Goal: Communication & Community: Share content

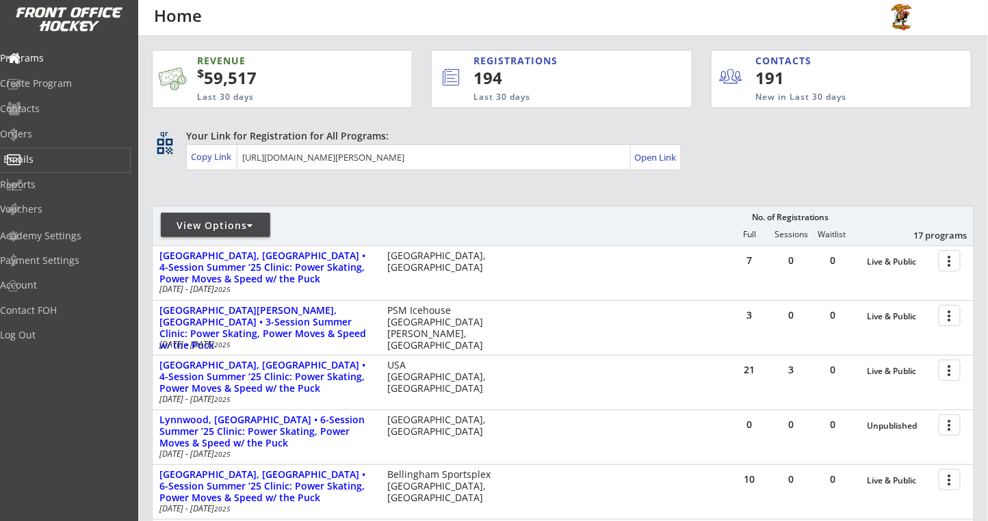
click at [33, 170] on div "Emails" at bounding box center [65, 160] width 130 height 24
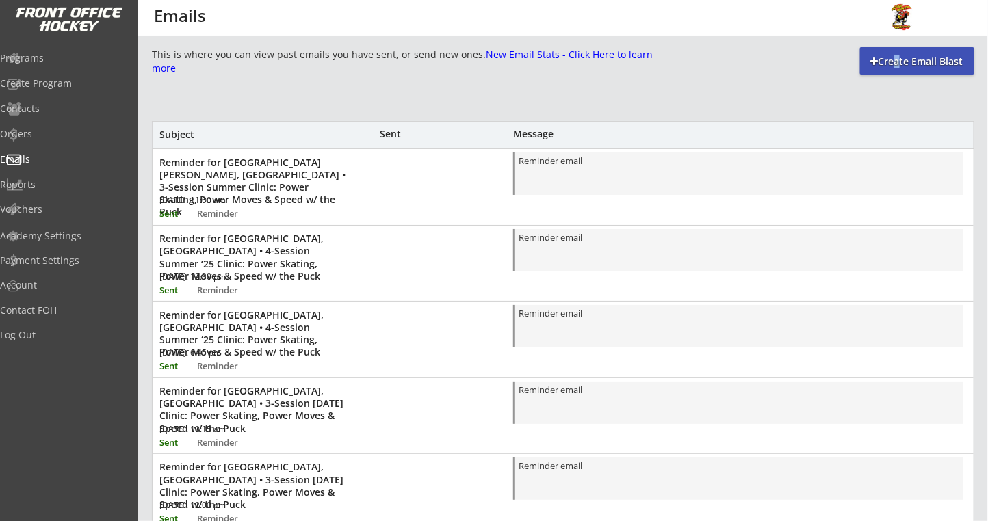
click at [887, 64] on div "Create Email Blast" at bounding box center [917, 62] width 114 height 14
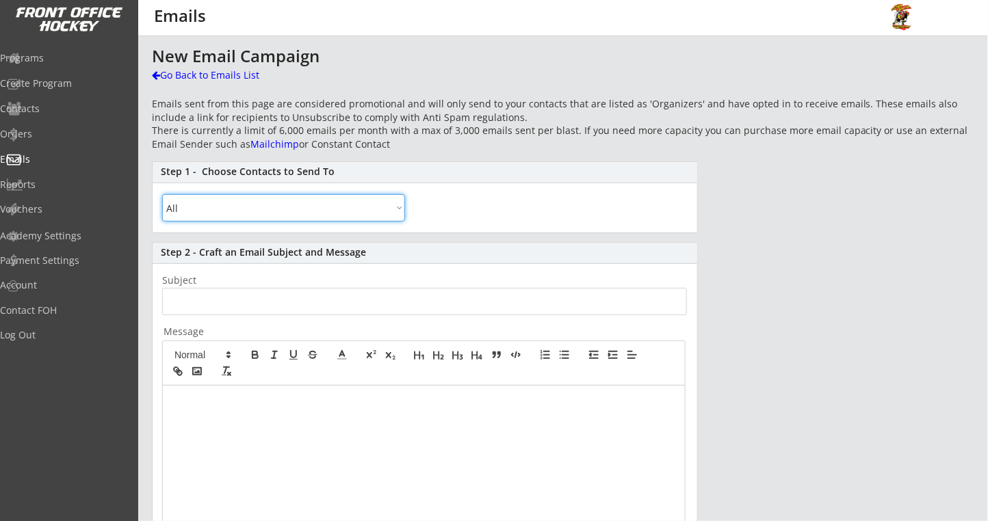
click at [249, 202] on select "All By Specific Programs Within Birth Year Range By Location" at bounding box center [283, 207] width 243 height 27
select select ""By Location""
click at [162, 194] on select "All By Specific Programs Within Birth Year Range By Location" at bounding box center [283, 207] width 243 height 27
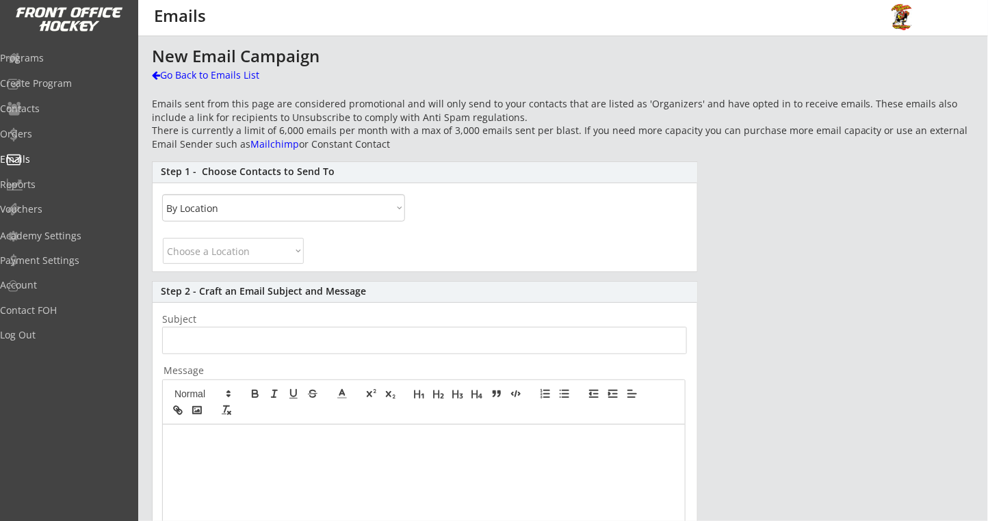
click at [223, 254] on select "Choose a Location [GEOGRAPHIC_DATA] [GEOGRAPHIC_DATA] [US_STATE] [US_STATE] [US…" at bounding box center [233, 251] width 141 height 26
click at [163, 238] on select "Choose a Location [GEOGRAPHIC_DATA] [GEOGRAPHIC_DATA] [US_STATE] [US_STATE] [US…" at bounding box center [233, 251] width 141 height 26
click at [274, 251] on select "Choose a Location [GEOGRAPHIC_DATA] [GEOGRAPHIC_DATA] [US_STATE] [US_STATE] [US…" at bounding box center [233, 251] width 141 height 26
select select ""[US_STATE]""
click at [163, 238] on select "Choose a Location [GEOGRAPHIC_DATA] [GEOGRAPHIC_DATA] [US_STATE] [US_STATE] [US…" at bounding box center [233, 251] width 141 height 26
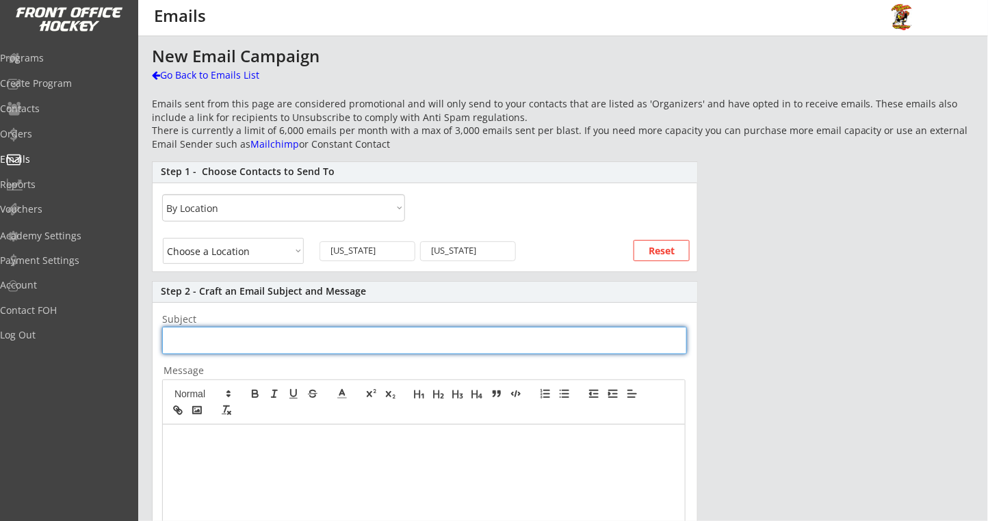
click at [238, 350] on input "input" at bounding box center [424, 340] width 525 height 27
type input "RE: Ply"
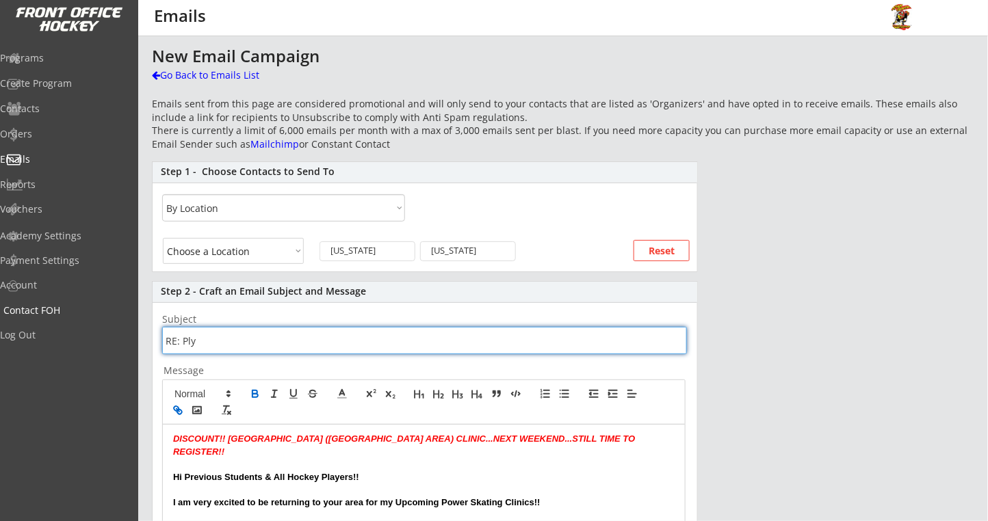
drag, startPoint x: 236, startPoint y: 344, endPoint x: 13, endPoint y: 322, distance: 224.1
click at [13, 322] on body "REVENUE $ 59,517 Last 30 days REGISTRATIONS 194 Last 30 days CONTACTS 191 New i…" at bounding box center [494, 260] width 988 height 521
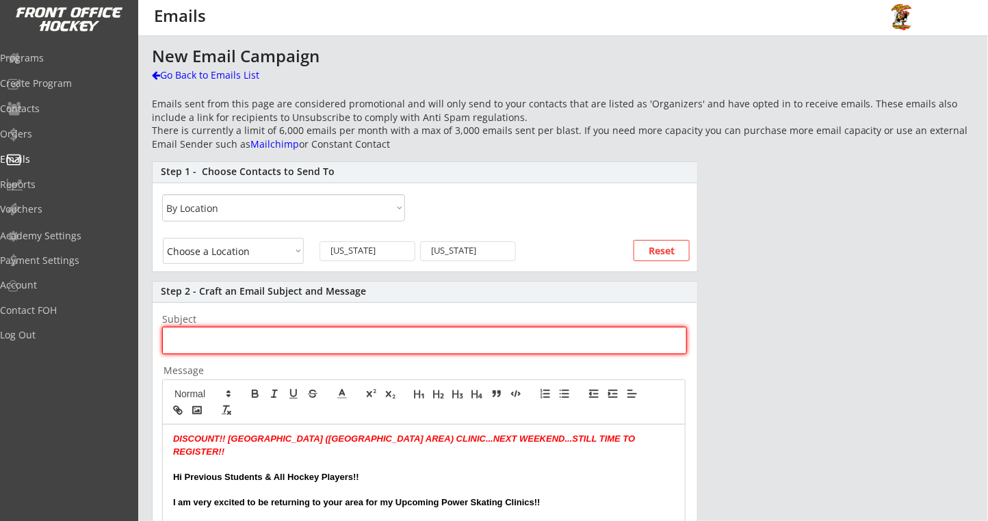
click at [232, 337] on input "input" at bounding box center [424, 340] width 525 height 27
paste input "DISCOUNT!! [GEOGRAPHIC_DATA], [GEOGRAPHIC_DATA] - Upcoming Summer 2025 Clinic!!"
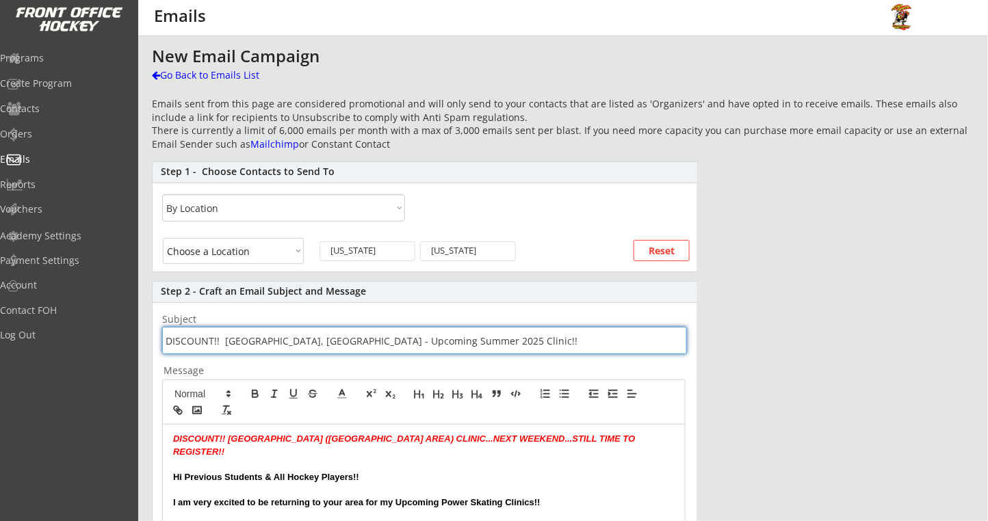
drag, startPoint x: 221, startPoint y: 339, endPoint x: 556, endPoint y: 337, distance: 335.2
click at [553, 337] on input "input" at bounding box center [424, 340] width 525 height 27
drag, startPoint x: 304, startPoint y: 339, endPoint x: 363, endPoint y: 267, distance: 93.8
click at [292, 341] on input "input" at bounding box center [424, 340] width 525 height 27
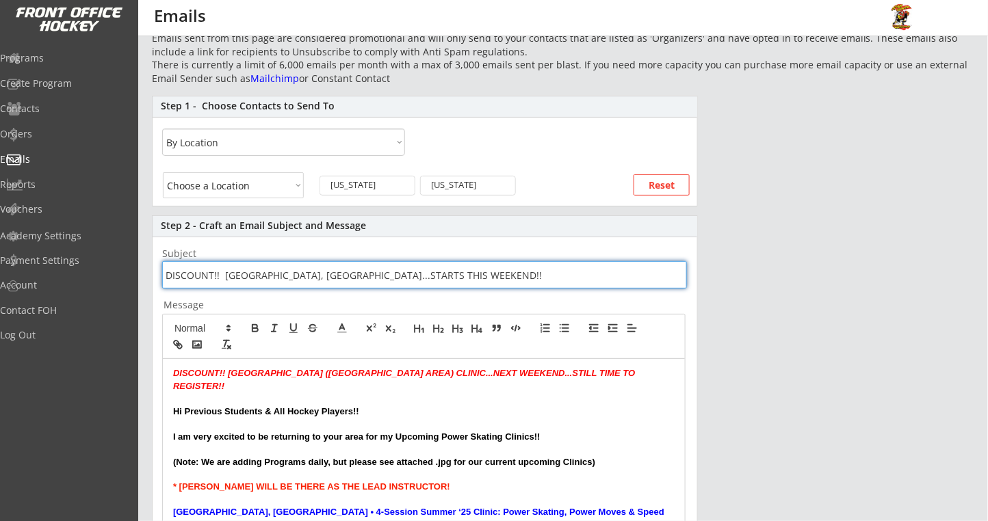
scroll to position [91, 0]
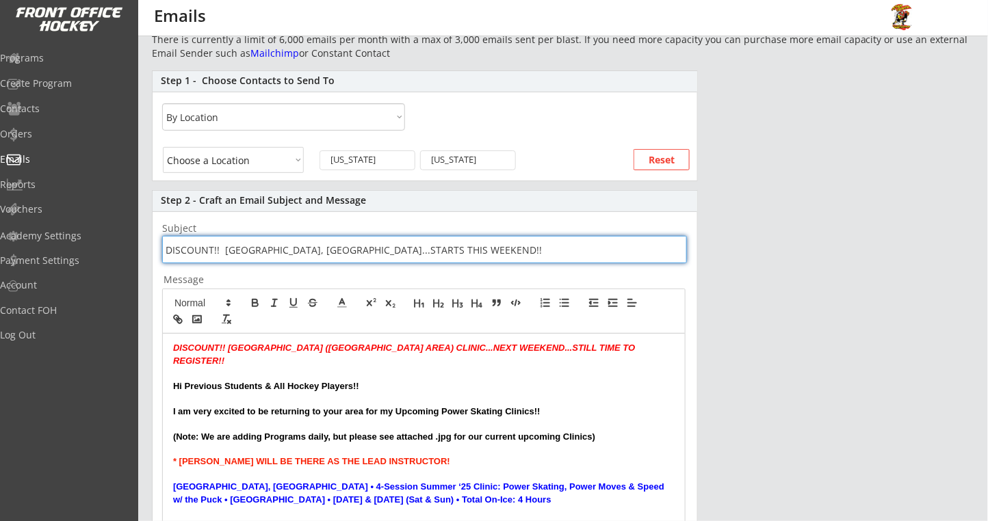
type input "DISCOUNT!! [GEOGRAPHIC_DATA], [GEOGRAPHIC_DATA]...STARTS THIS WEEKEND!!"
click at [280, 345] on em "[GEOGRAPHIC_DATA] ([GEOGRAPHIC_DATA] AREA) CLINIC...NEXT WEEKEND...STILL TIME T…" at bounding box center [405, 354] width 464 height 23
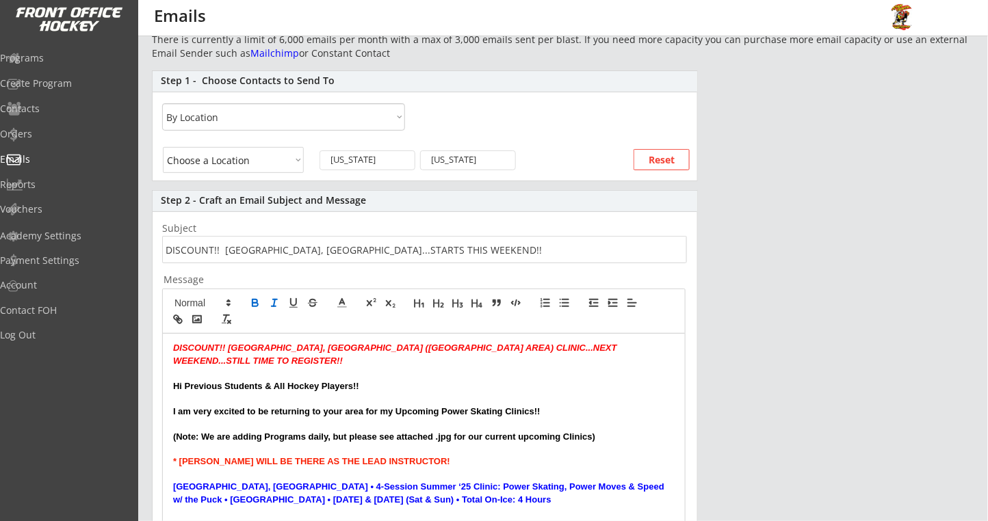
drag, startPoint x: 365, startPoint y: 346, endPoint x: 373, endPoint y: 332, distance: 16.3
click at [368, 342] on p "DISCOUNT!! [GEOGRAPHIC_DATA], [GEOGRAPHIC_DATA] ([GEOGRAPHIC_DATA] AREA) CLINIC…" at bounding box center [423, 354] width 501 height 25
drag, startPoint x: 294, startPoint y: 345, endPoint x: 318, endPoint y: 317, distance: 36.4
click at [294, 344] on em "[GEOGRAPHIC_DATA], [GEOGRAPHIC_DATA] ([GEOGRAPHIC_DATA] AREA W.) CLINIC...NEXT …" at bounding box center [402, 354] width 458 height 23
click at [438, 347] on em "[GEOGRAPHIC_DATA], MI CLINIC ([GEOGRAPHIC_DATA] AREA W.)...NEXT WEEKEND...STILL…" at bounding box center [419, 354] width 492 height 23
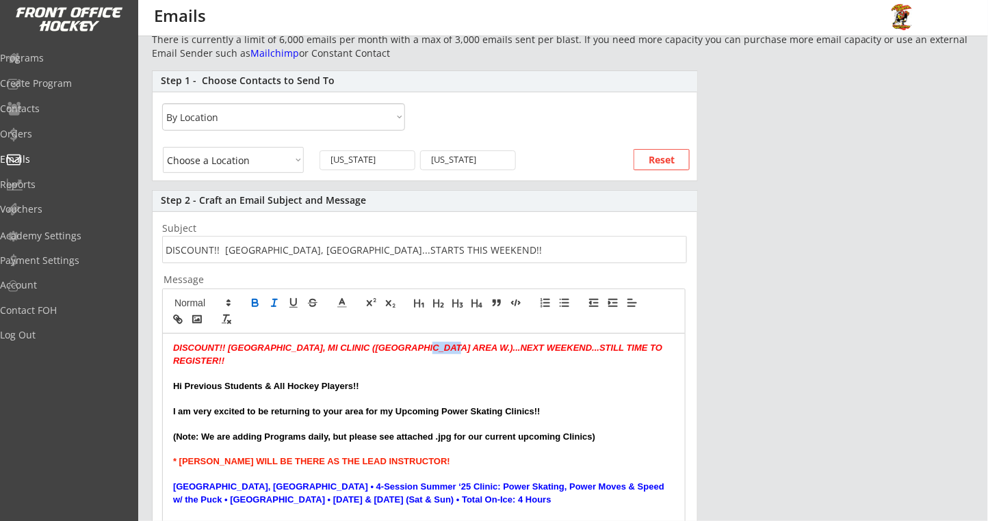
click at [438, 346] on em "[GEOGRAPHIC_DATA], MI CLINIC ([GEOGRAPHIC_DATA] AREA W.)...NEXT WEEKEND...STILL…" at bounding box center [419, 354] width 492 height 23
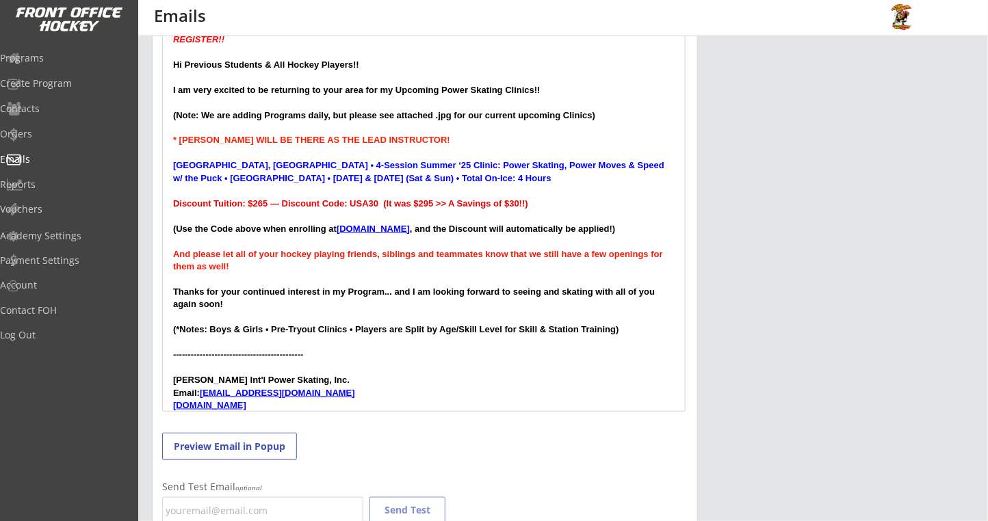
scroll to position [509, 0]
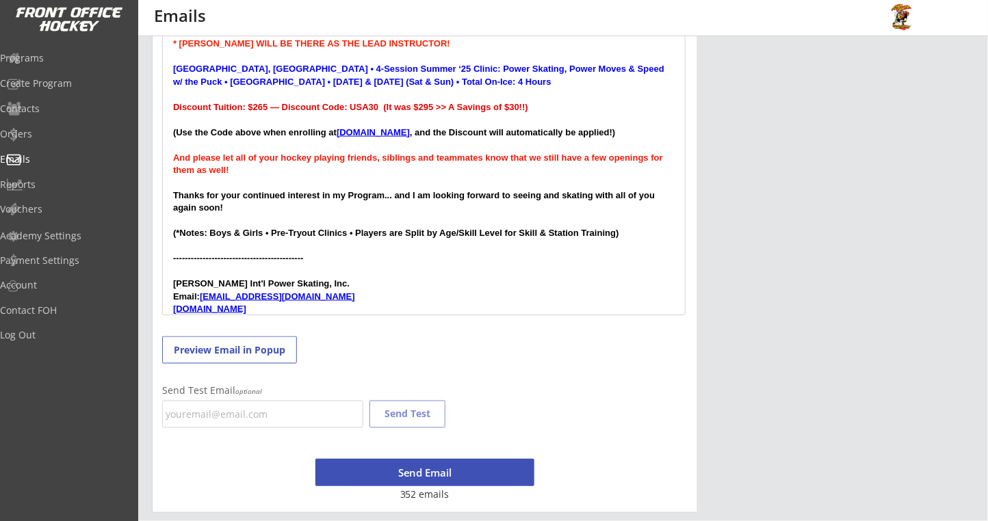
click at [278, 303] on p "[DOMAIN_NAME]" at bounding box center [423, 309] width 501 height 12
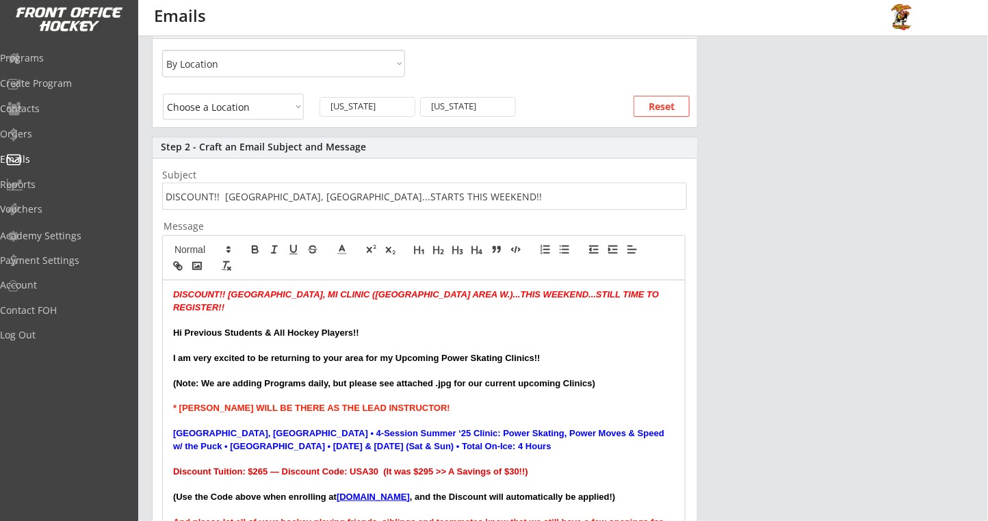
scroll to position [0, 0]
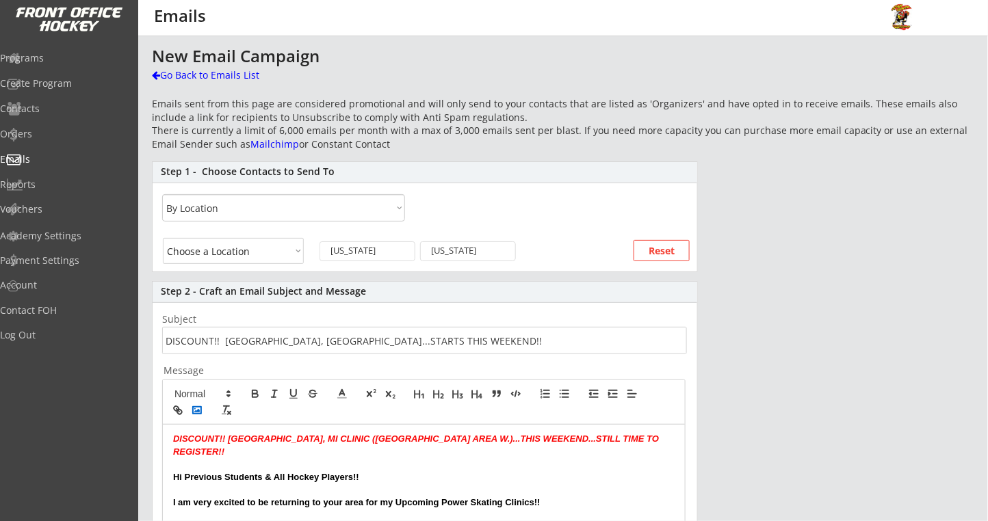
click at [199, 408] on icon "button" at bounding box center [197, 410] width 12 height 12
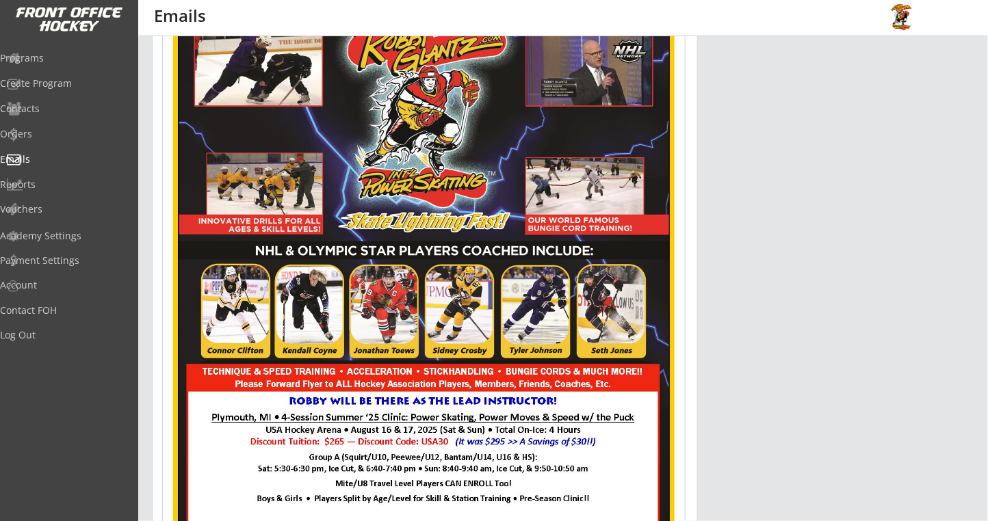
scroll to position [525, 0]
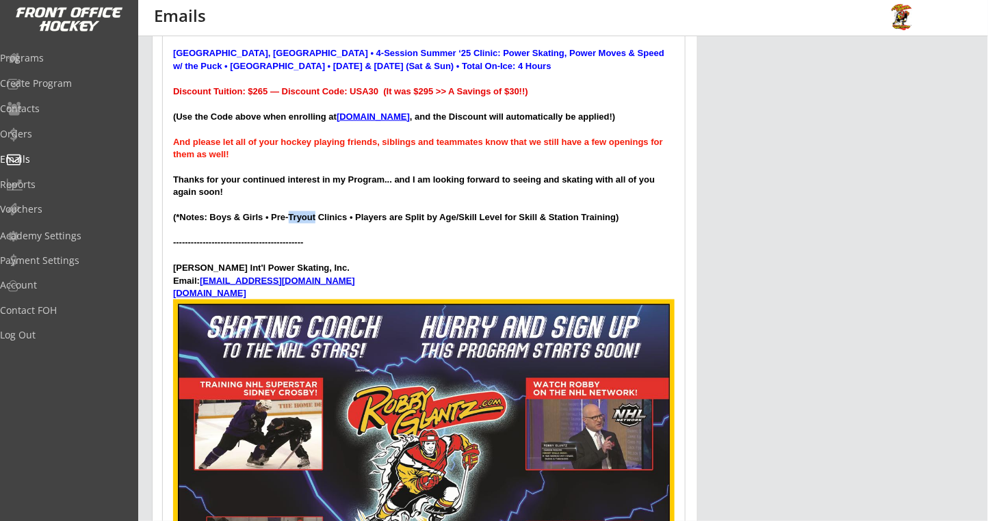
drag, startPoint x: 289, startPoint y: 203, endPoint x: 346, endPoint y: 186, distance: 59.3
click at [316, 212] on strong "(*Notes: Boys & Girls • Pre-Tryout Clinics • Players are Split by Age/Skill Lev…" at bounding box center [396, 217] width 446 height 10
click at [440, 237] on p "--------------------------------------------" at bounding box center [423, 243] width 501 height 12
click at [360, 147] on div "DISCOUNT!! [GEOGRAPHIC_DATA], MI CLINIC ([GEOGRAPHIC_DATA] AREA W.)...THIS WEEK…" at bounding box center [424, 426] width 522 height 1053
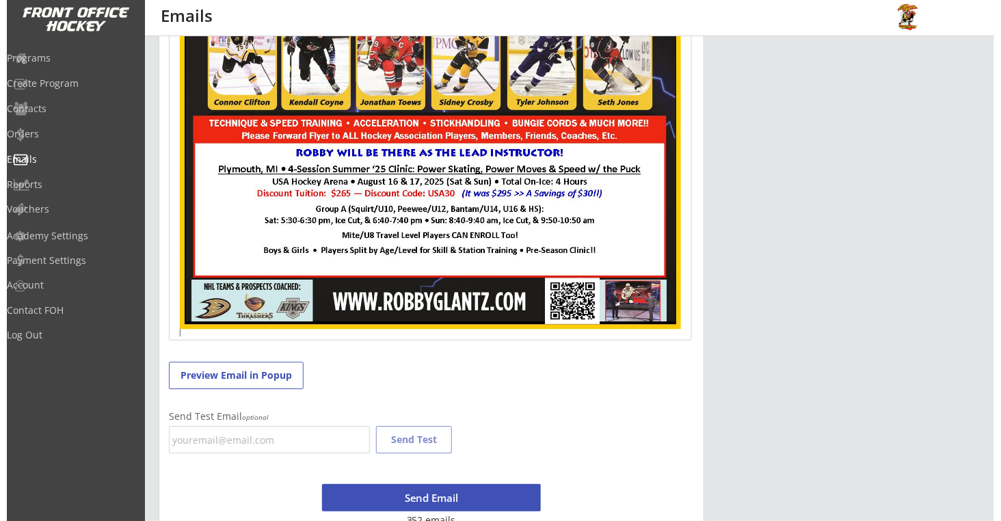
scroll to position [1163, 0]
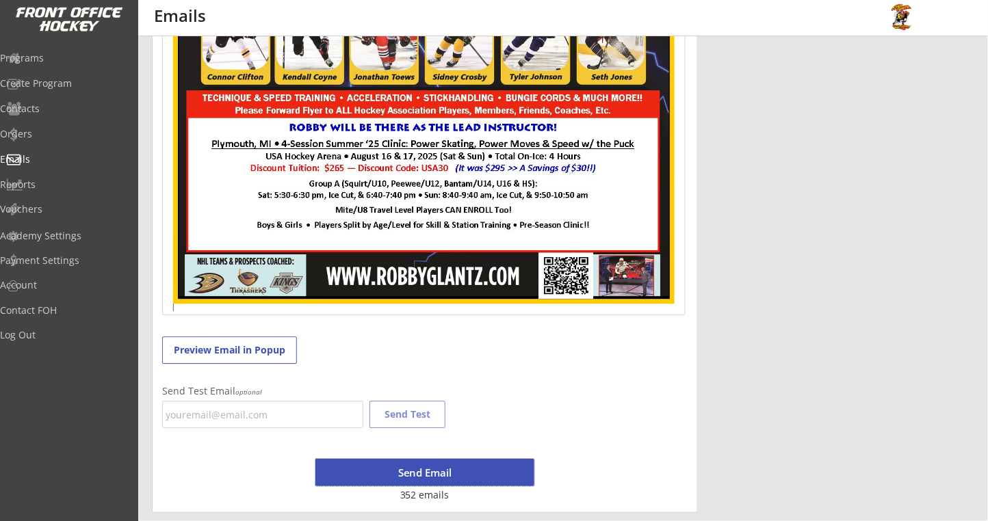
click at [428, 470] on button "Send Email" at bounding box center [424, 472] width 219 height 27
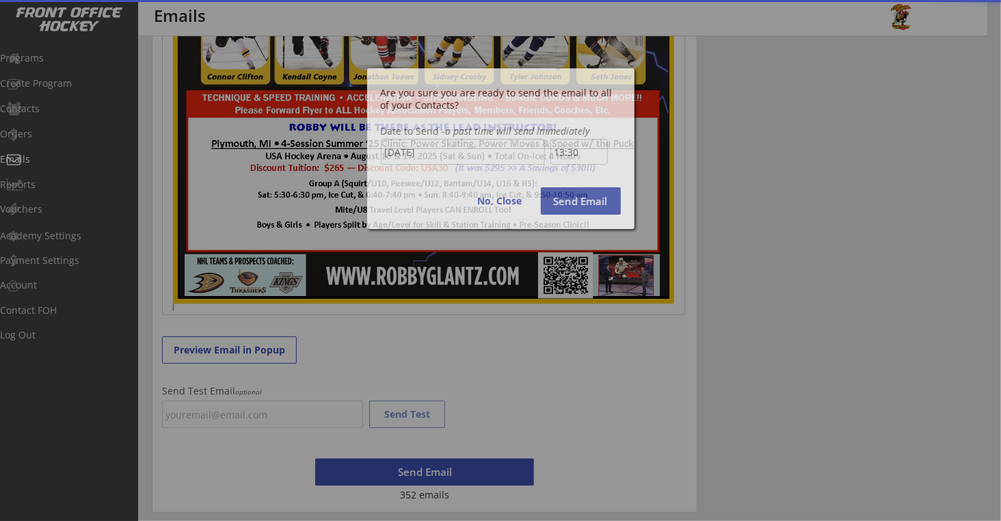
scroll to position [542, 0]
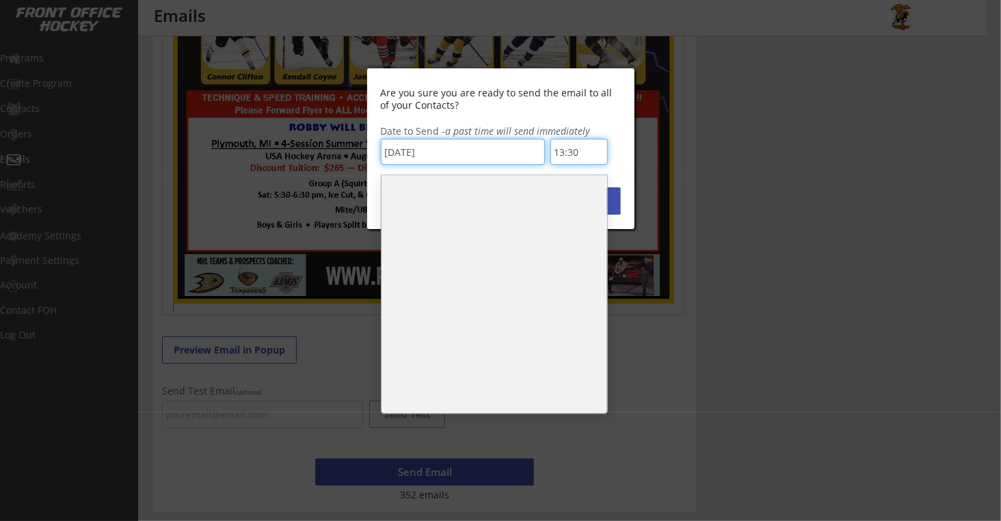
click at [573, 151] on input "13:30" at bounding box center [579, 152] width 57 height 26
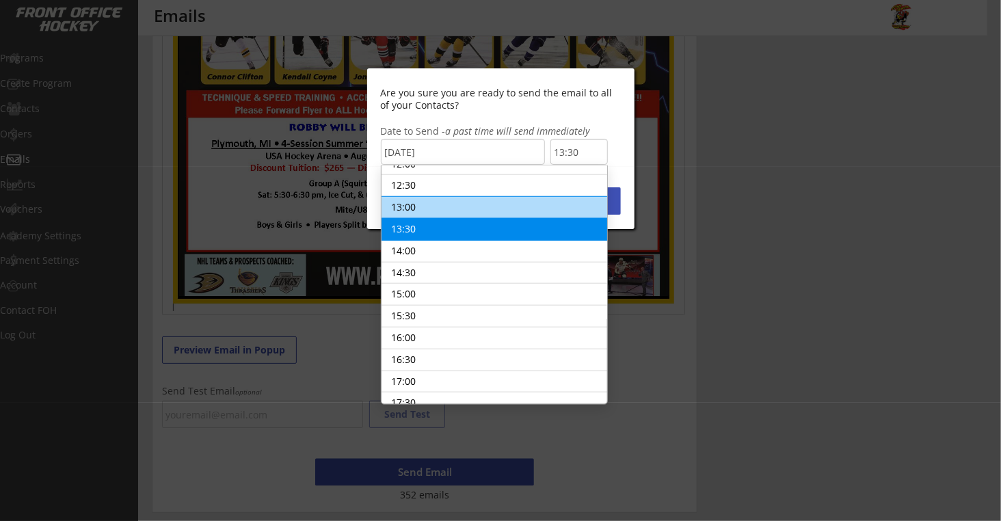
click at [464, 196] on li "13:00" at bounding box center [495, 207] width 226 height 23
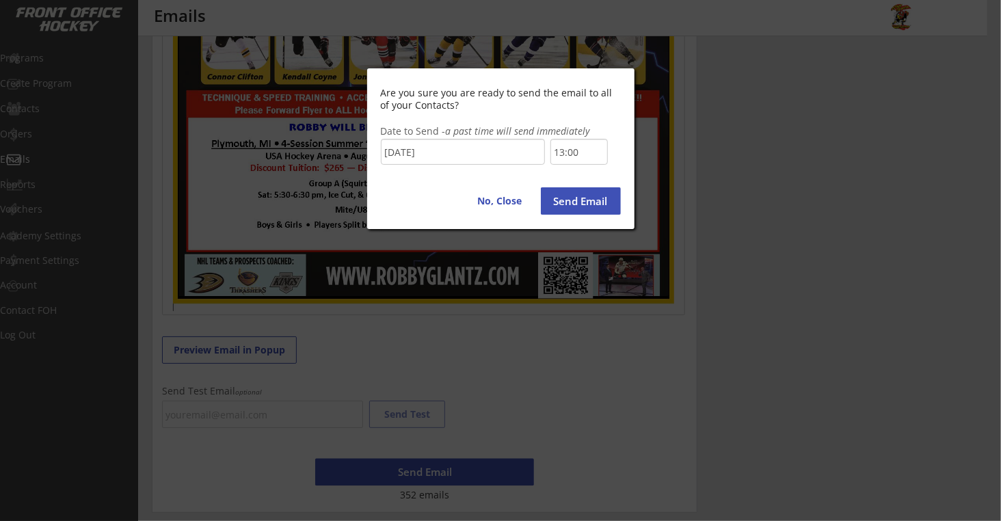
scroll to position [521, 0]
click at [579, 152] on input "13:00" at bounding box center [579, 152] width 57 height 26
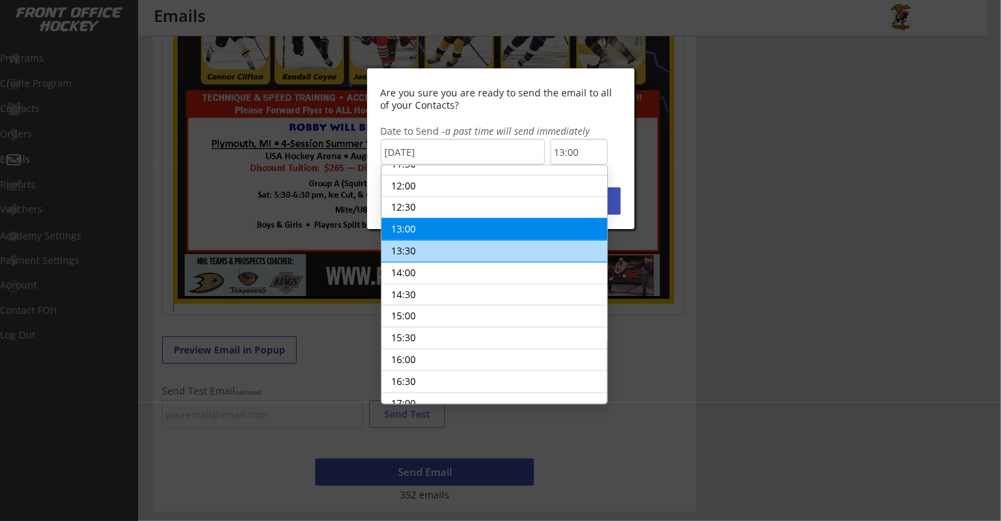
click at [434, 240] on li "13:30" at bounding box center [495, 251] width 226 height 23
type input "13:30"
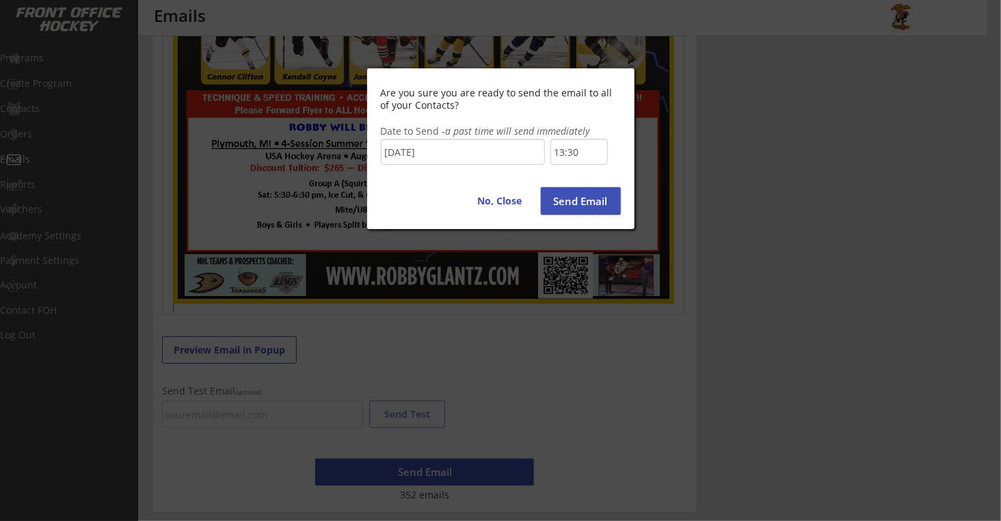
click at [593, 202] on button "Send Email" at bounding box center [581, 200] width 80 height 27
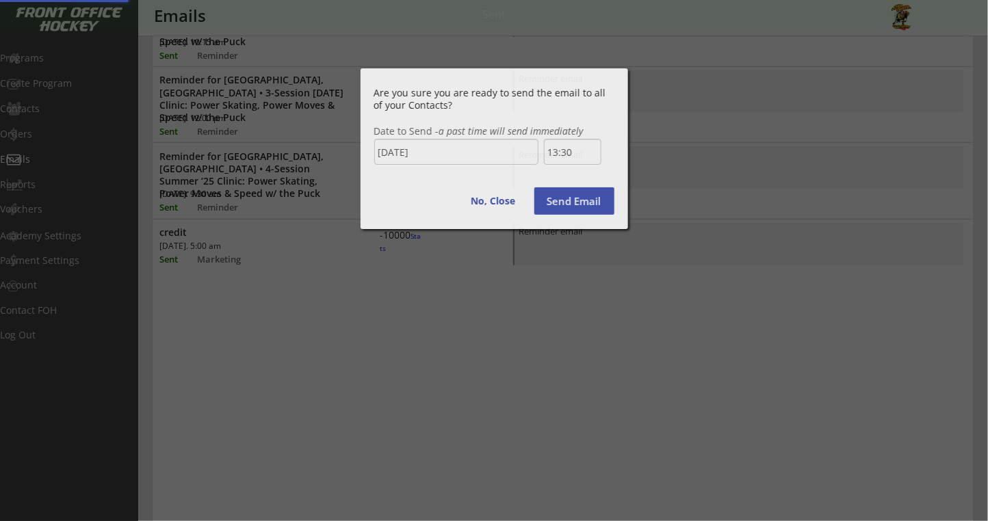
scroll to position [0, 0]
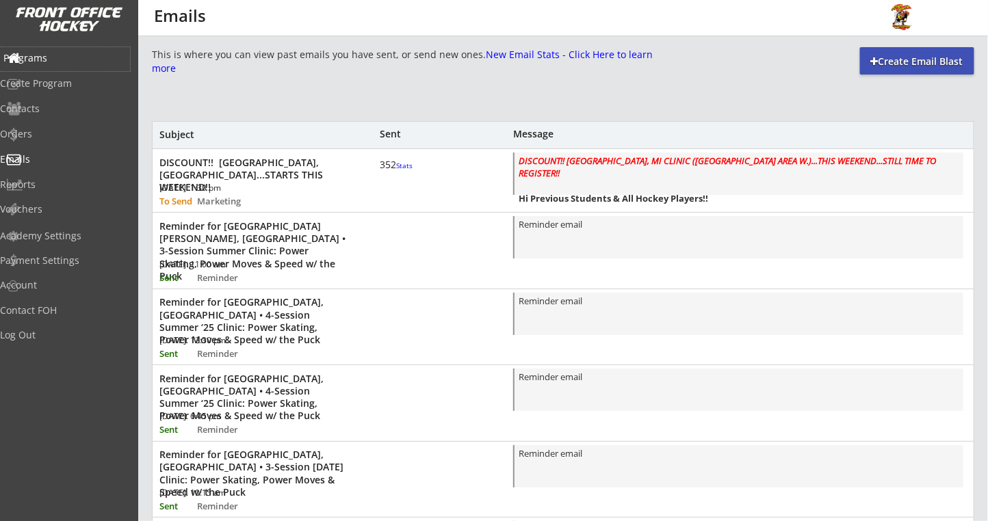
click at [30, 65] on div "Programs" at bounding box center [65, 59] width 130 height 24
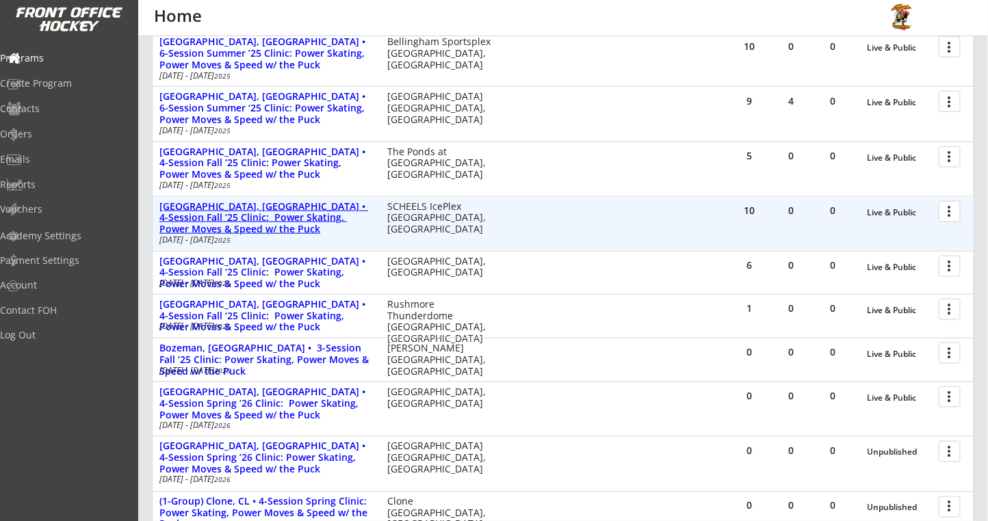
scroll to position [456, 0]
